Goal: Task Accomplishment & Management: Complete application form

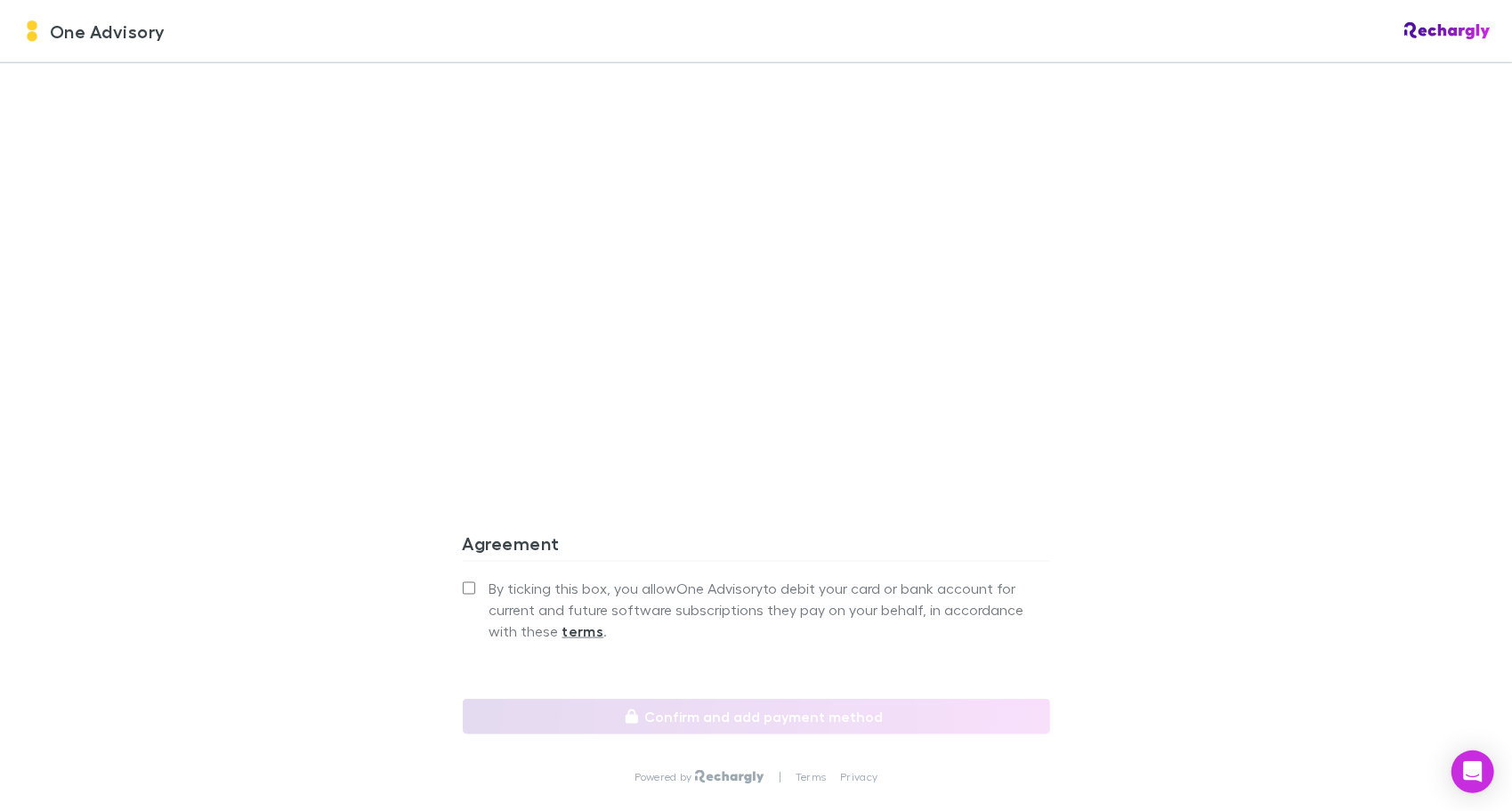
scroll to position [1156, 0]
click at [468, 586] on label "By ticking this box, you allow One Advisory to debit your card or bank account …" at bounding box center [756, 609] width 587 height 64
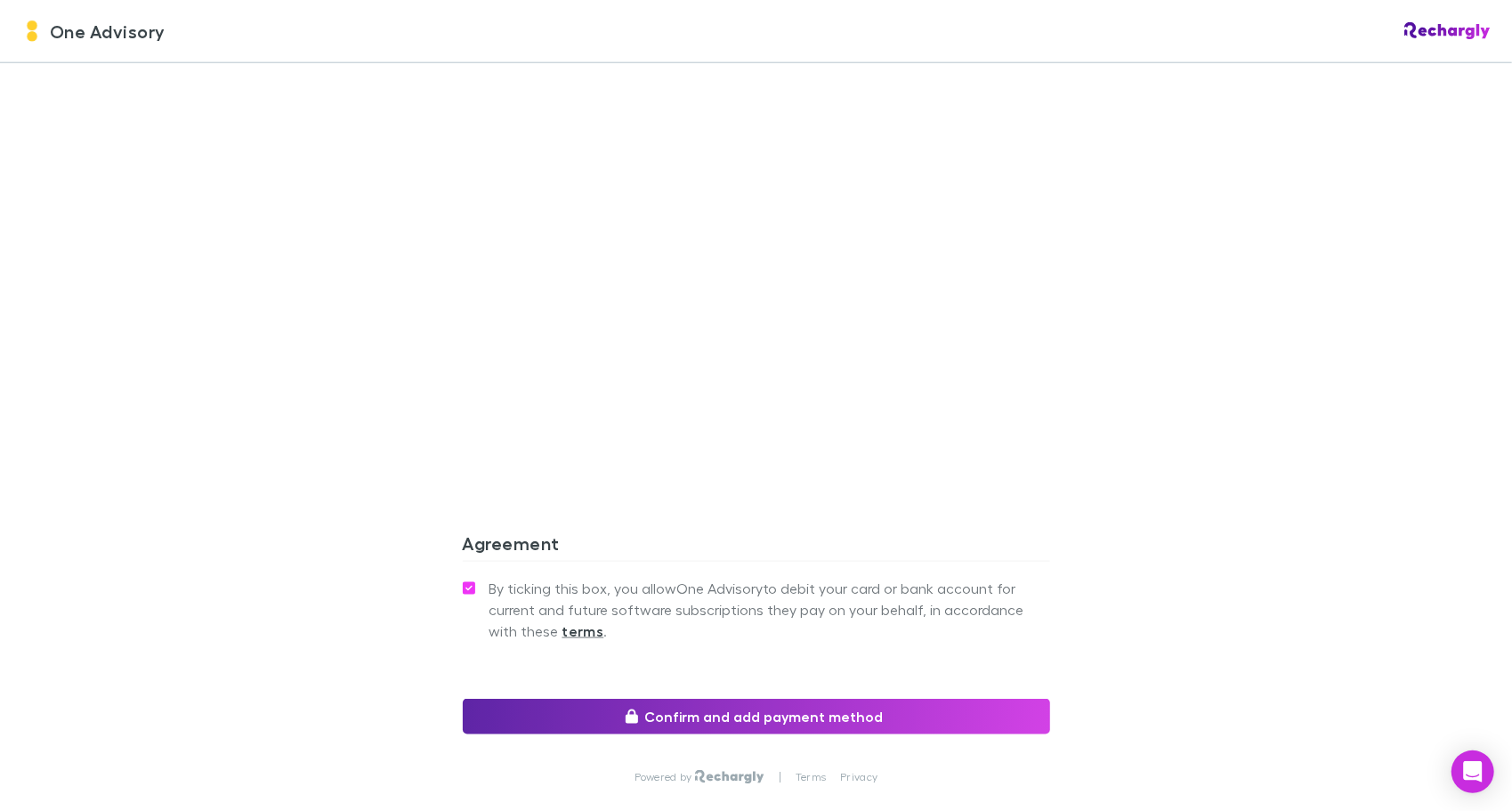
scroll to position [1424, 0]
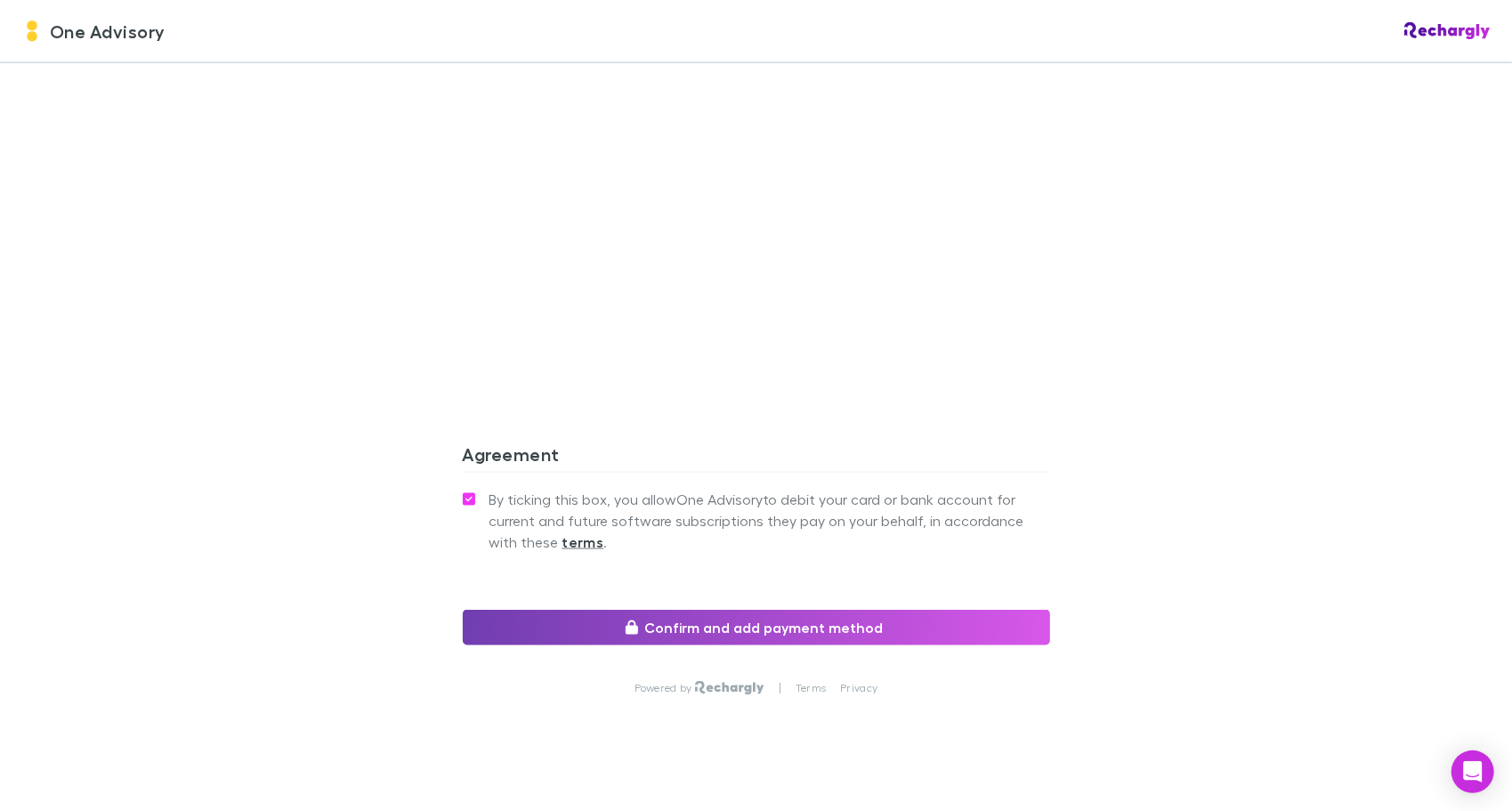
drag, startPoint x: 709, startPoint y: 622, endPoint x: 708, endPoint y: 645, distance: 23.0
click at [709, 621] on button "Confirm and add payment method" at bounding box center [756, 627] width 587 height 36
